Goal: Task Accomplishment & Management: Complete application form

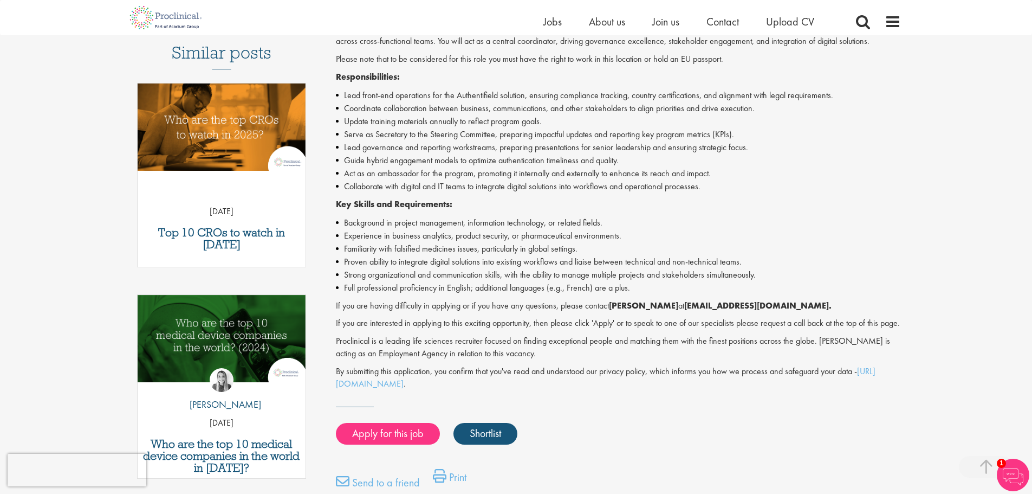
scroll to position [325, 0]
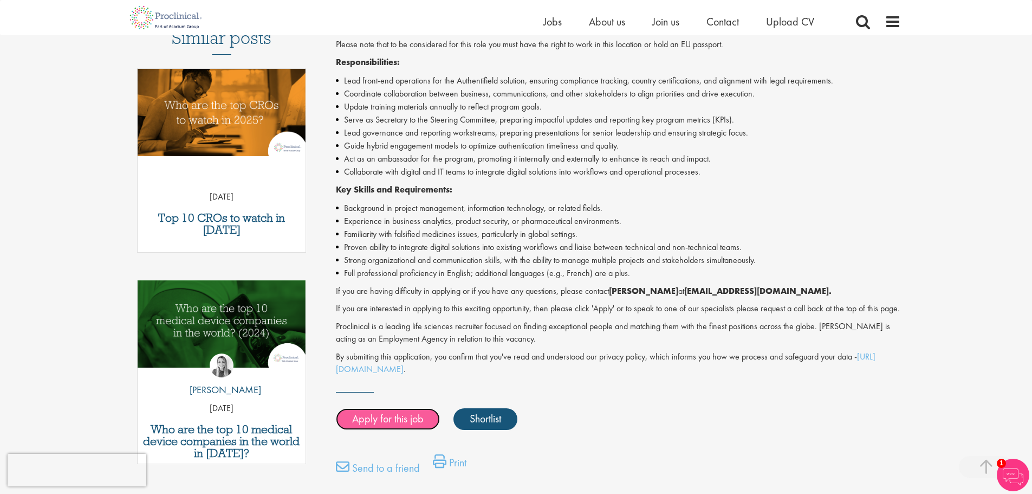
click at [370, 430] on link "Apply for this job" at bounding box center [388, 419] width 104 height 22
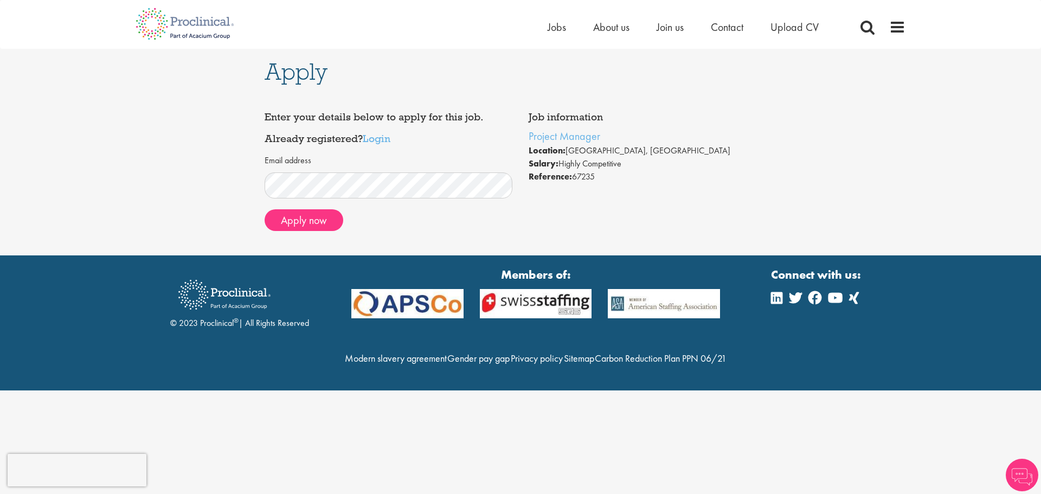
click at [397, 203] on form "Email address Apply now" at bounding box center [389, 192] width 232 height 76
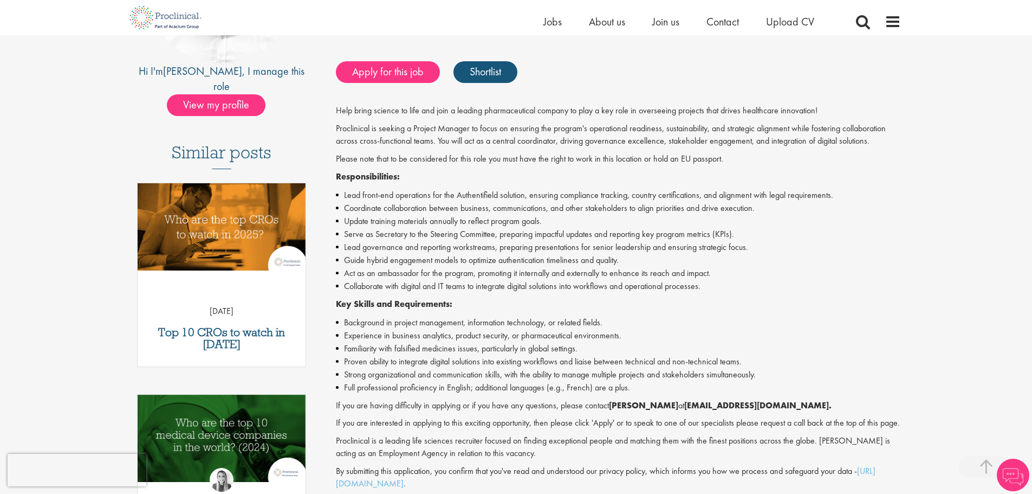
scroll to position [171, 0]
